Goal: Information Seeking & Learning: Learn about a topic

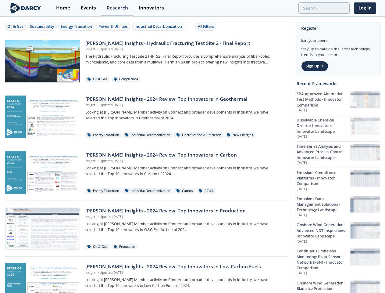
click at [16, 27] on div "Oil & Gas" at bounding box center [15, 26] width 16 height 5
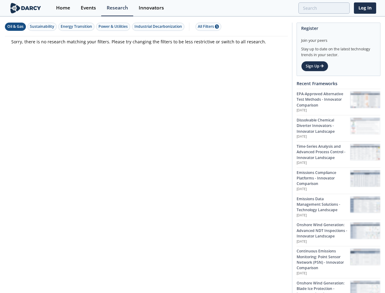
click at [42, 27] on div "Sustainability" at bounding box center [42, 26] width 24 height 5
click at [77, 27] on div "Energy Transition" at bounding box center [76, 26] width 31 height 5
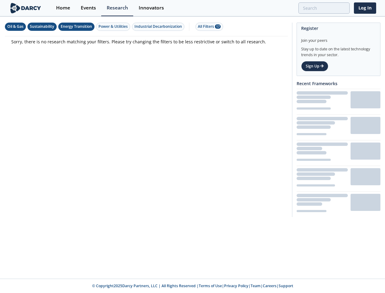
click at [114, 27] on div "Power & Utilities" at bounding box center [112, 26] width 29 height 5
